Goal: Task Accomplishment & Management: Manage account settings

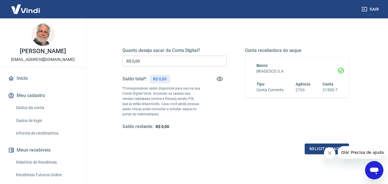
scroll to position [105, 0]
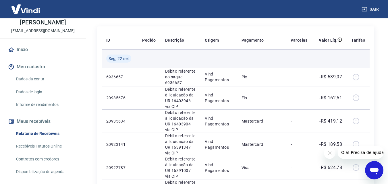
scroll to position [144, 0]
